Goal: Find specific page/section: Find specific page/section

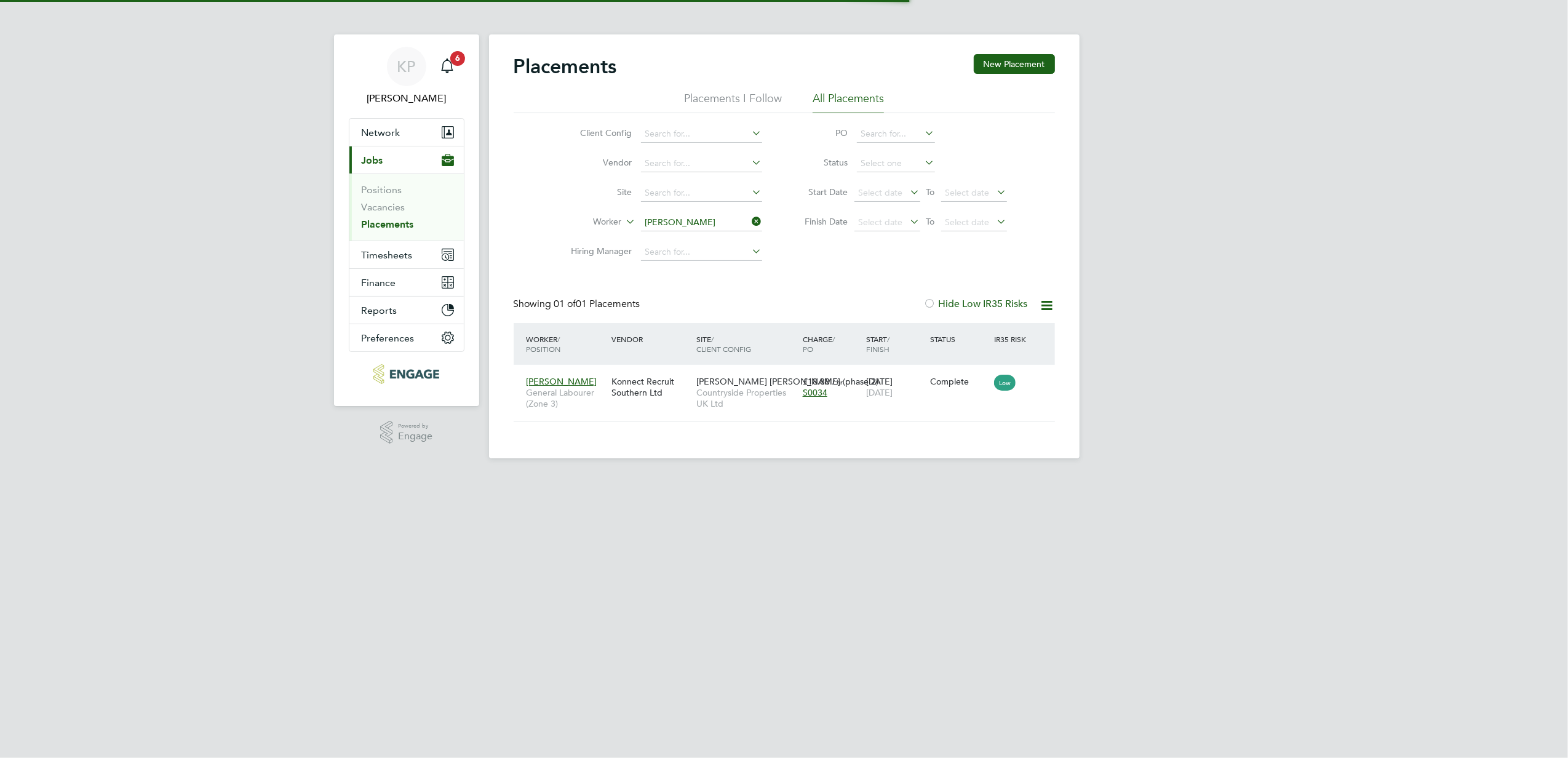
scroll to position [13, 58]
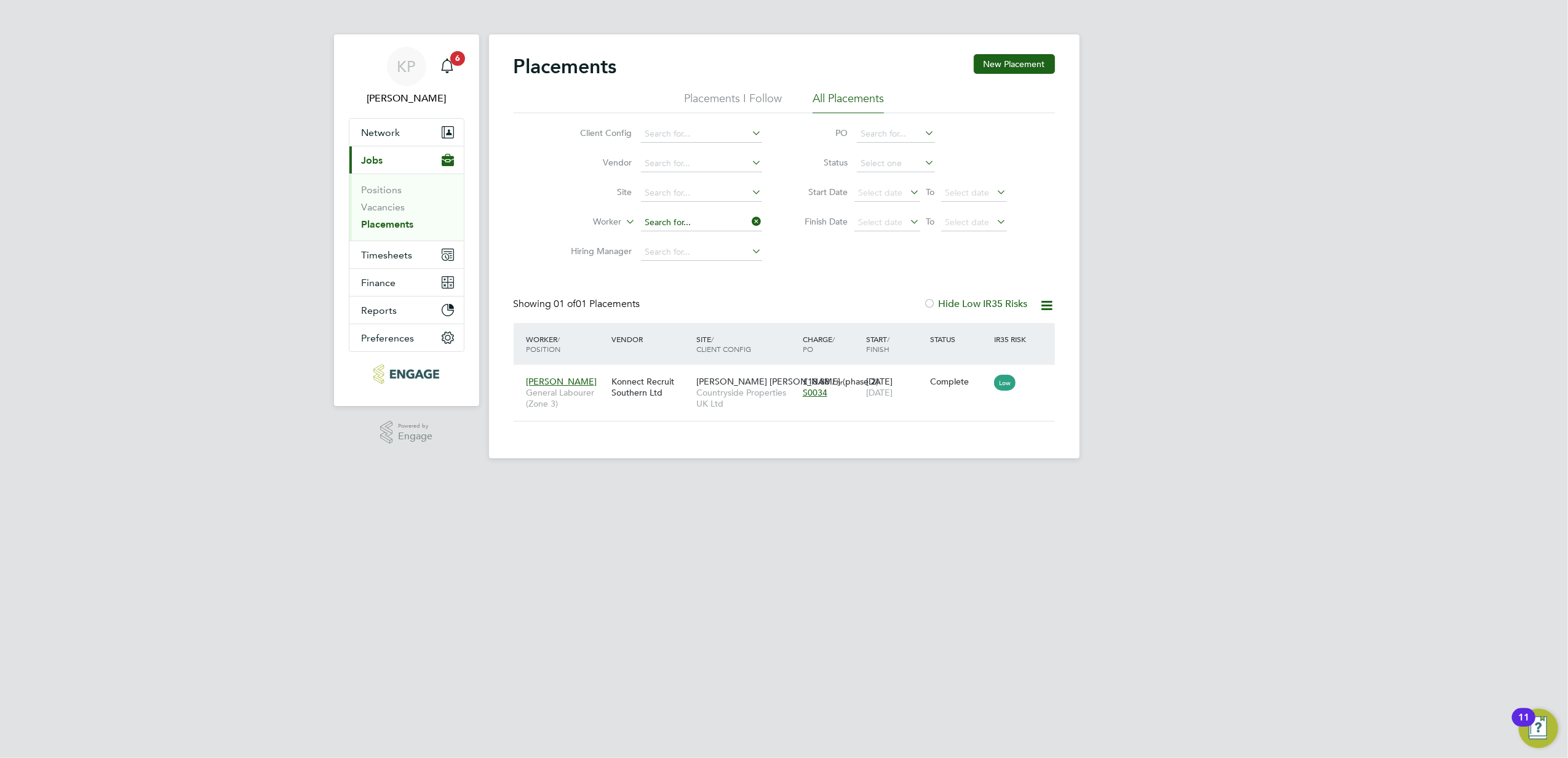
click at [690, 220] on input at bounding box center [701, 223] width 121 height 17
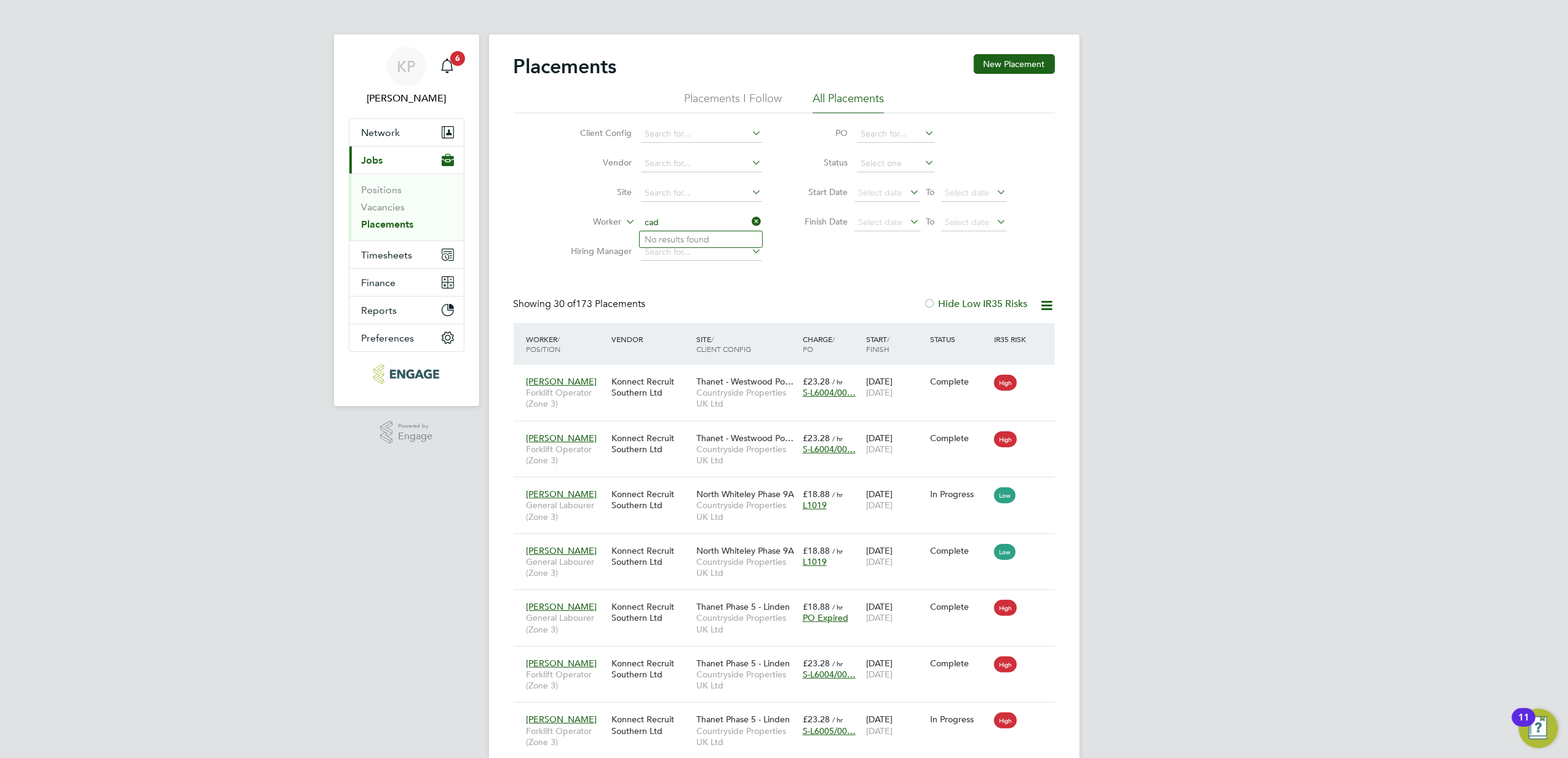
type input "cad"
click at [660, 225] on input at bounding box center [701, 223] width 121 height 17
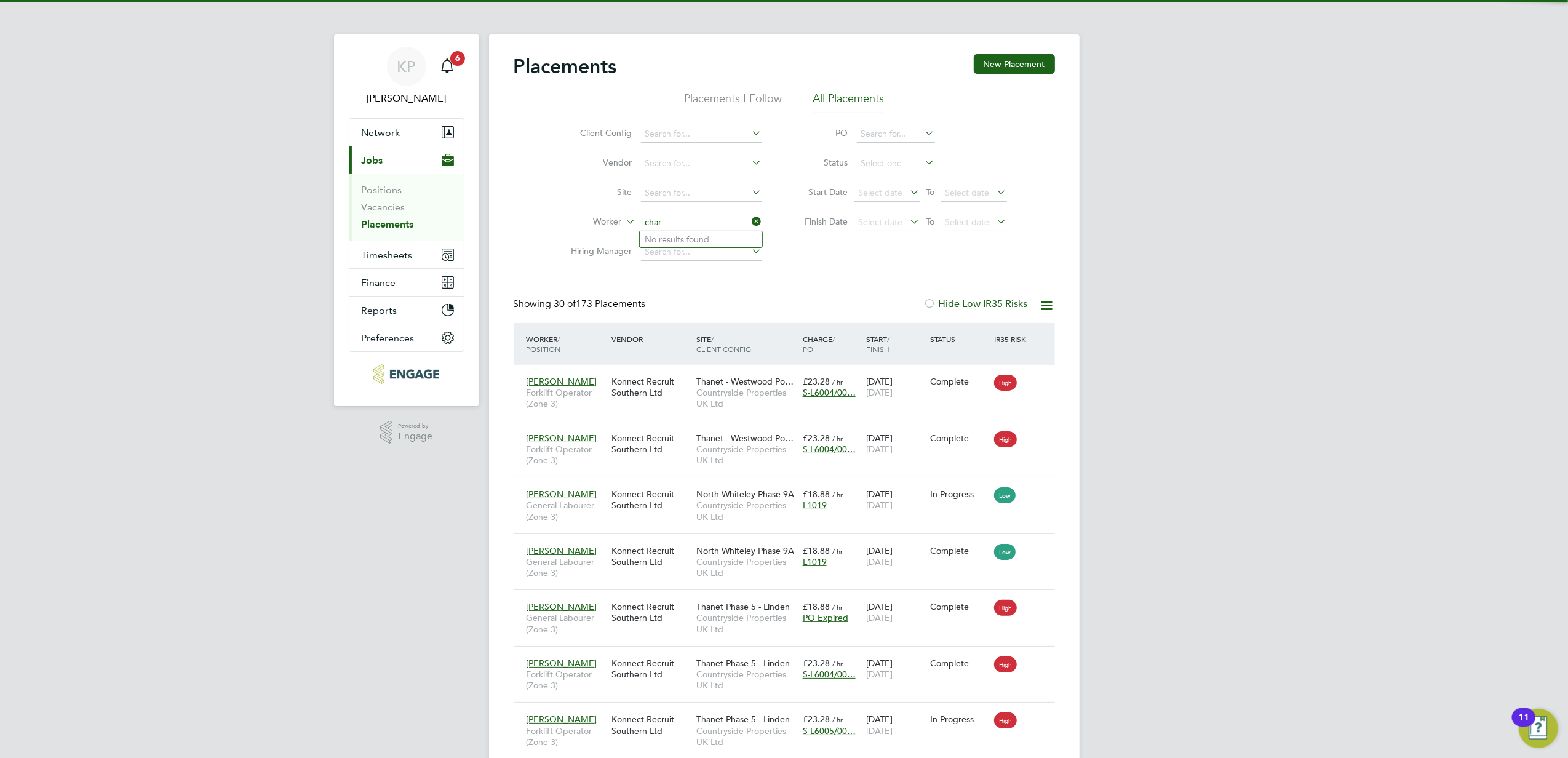
type input "char"
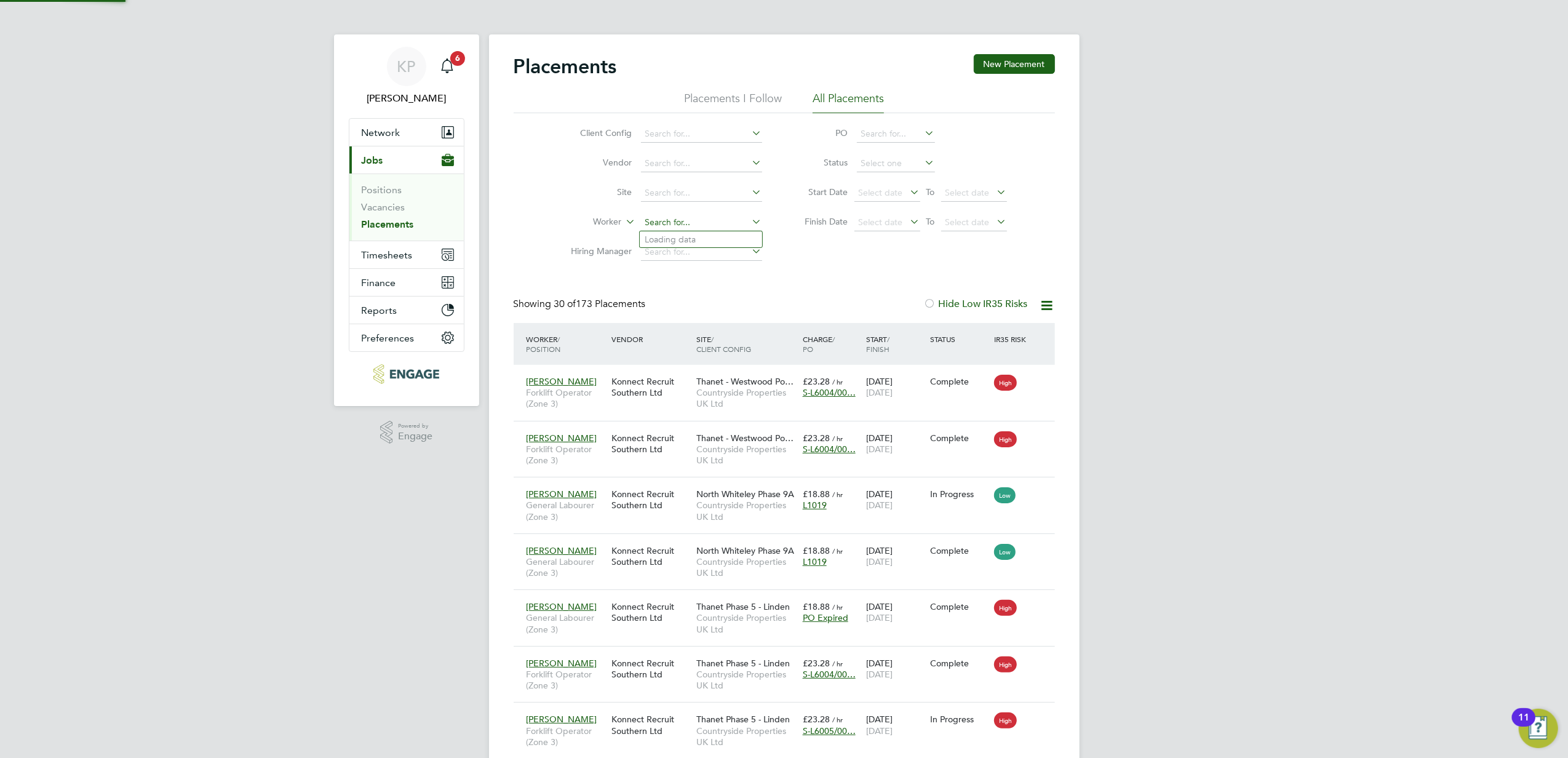
click at [686, 222] on input at bounding box center [701, 223] width 121 height 17
type input "stev"
